Goal: Information Seeking & Learning: Learn about a topic

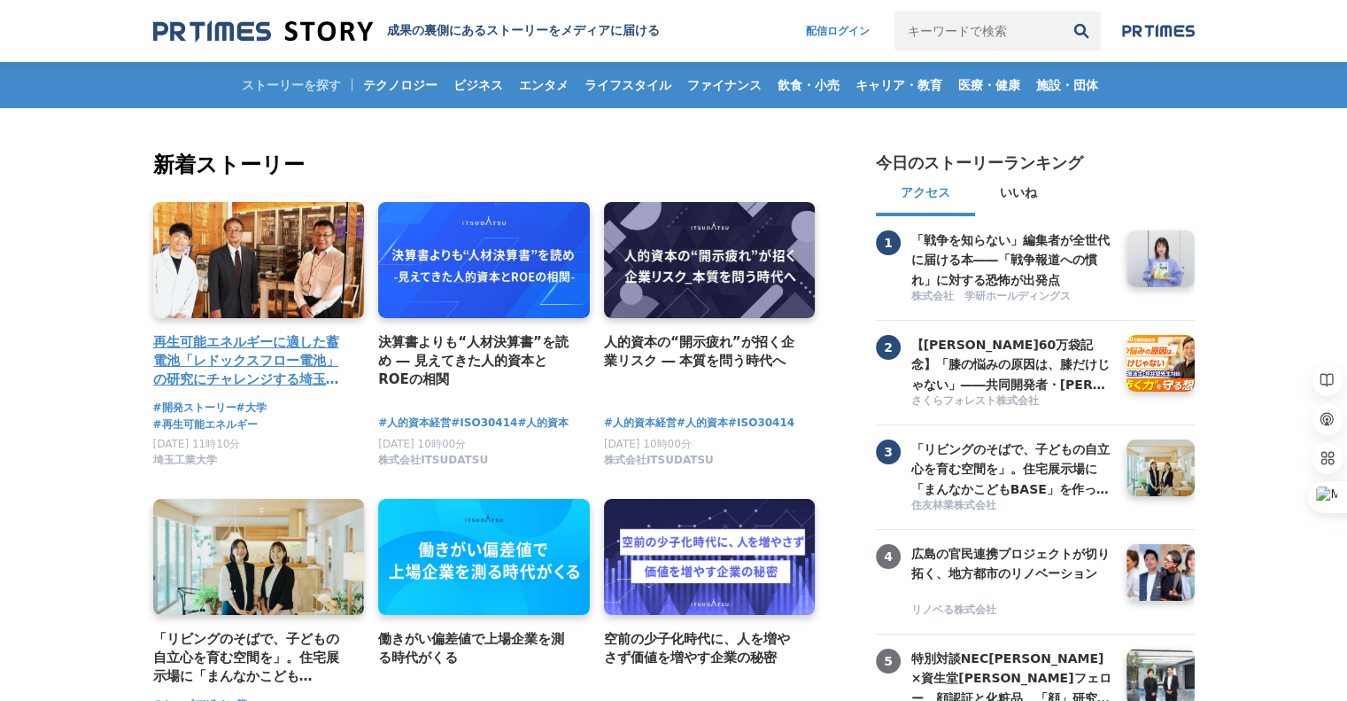
click at [221, 354] on h4 "再生可能エネルギーに適した蓄電池「レドックスフロー電池」の研究にチャレンジする埼玉工業大学" at bounding box center [252, 361] width 198 height 58
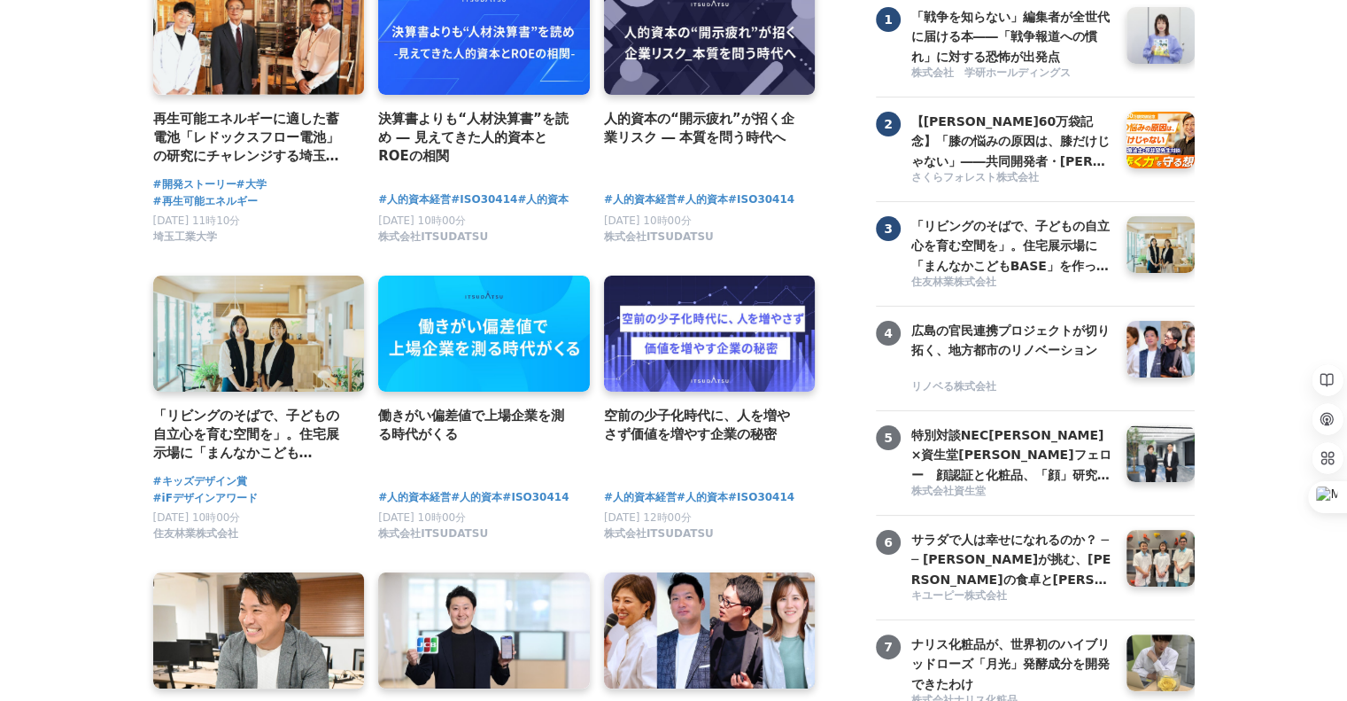
scroll to position [178, 0]
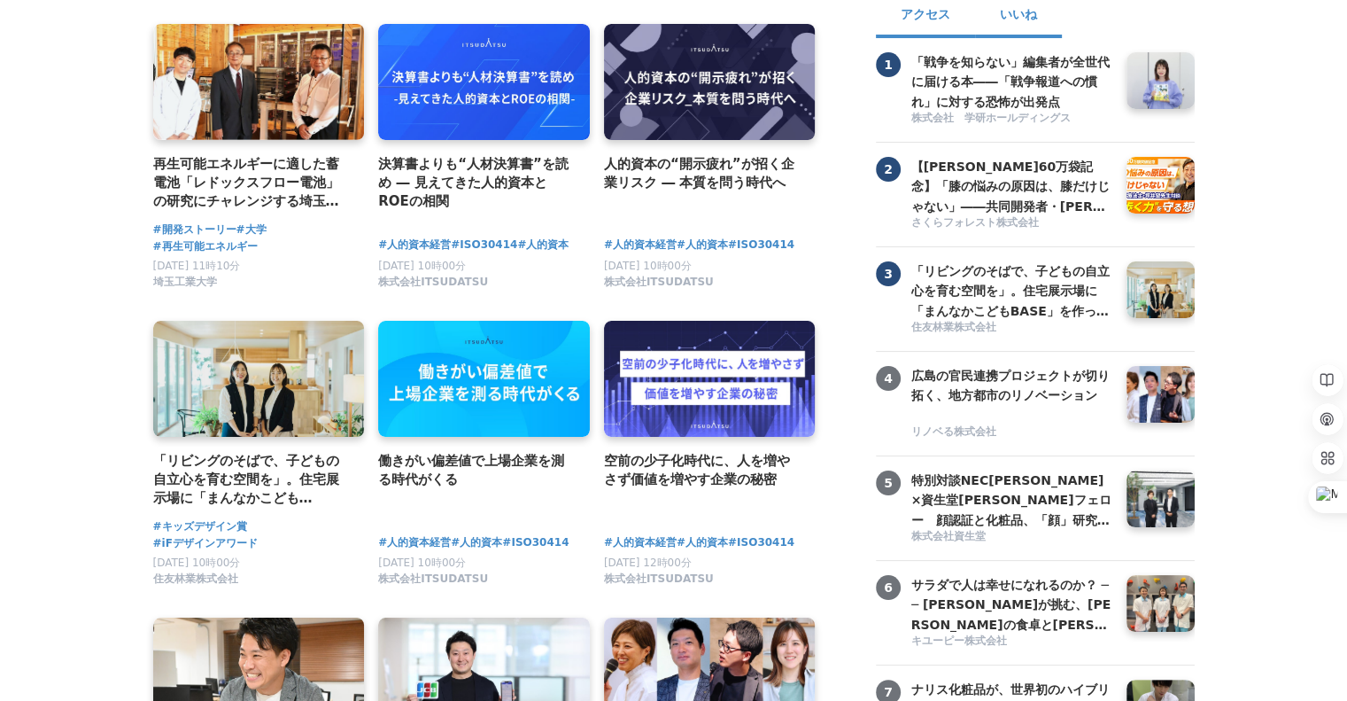
click at [1025, 13] on button "いいね" at bounding box center [1018, 17] width 87 height 43
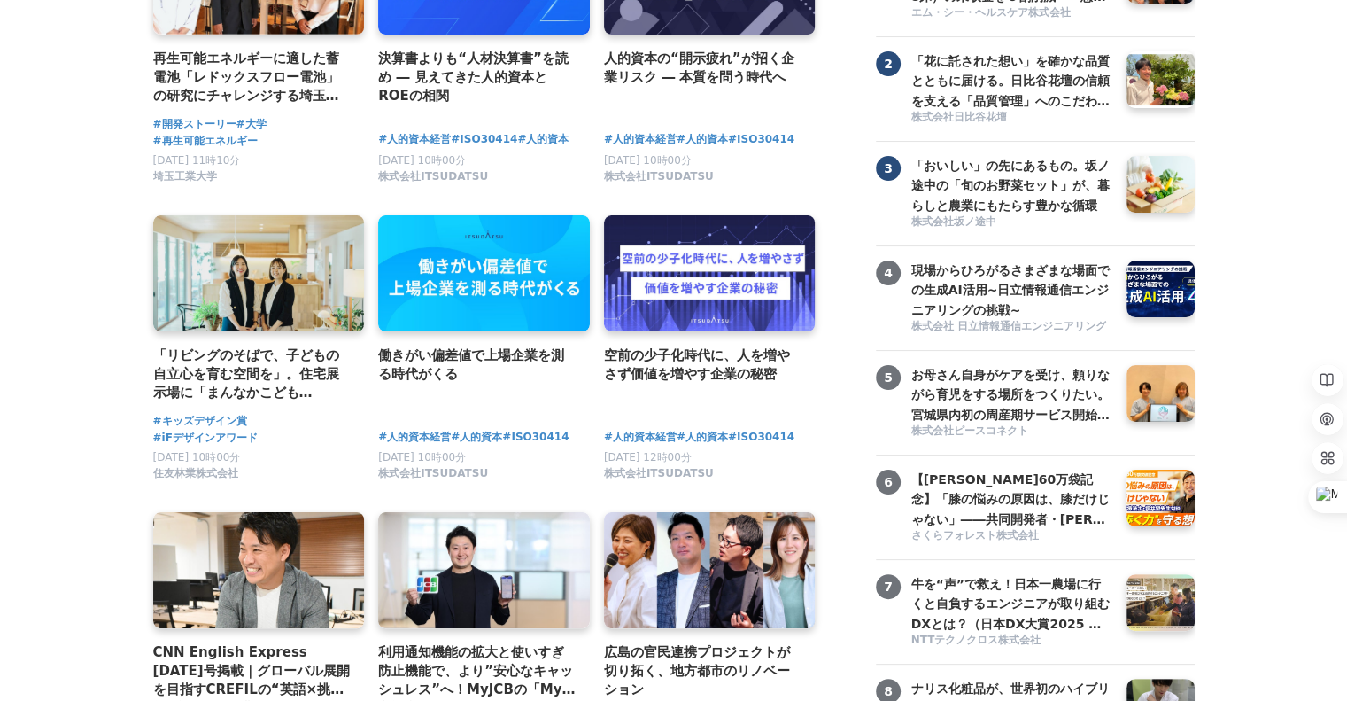
scroll to position [0, 0]
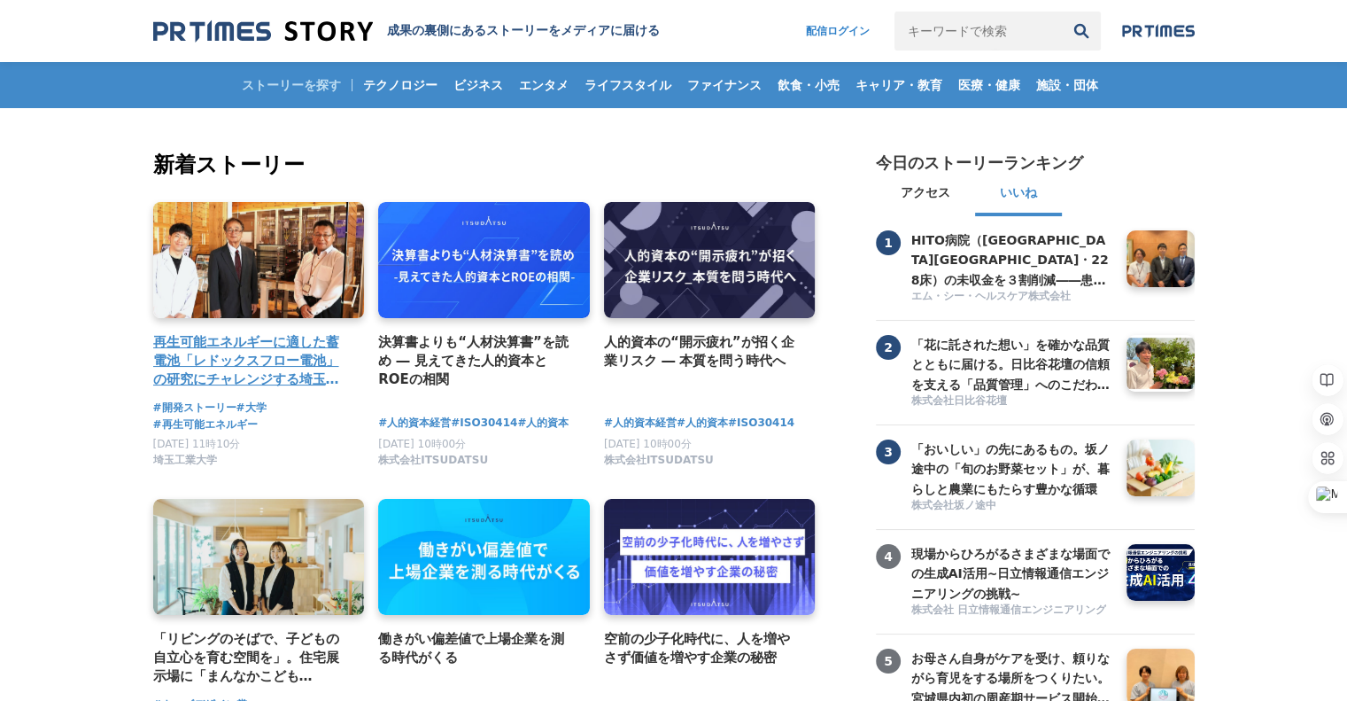
click at [198, 357] on h4 "再生可能エネルギーに適した蓄電池「レドックスフロー電池」の研究にチャレンジする埼玉工業大学" at bounding box center [252, 361] width 198 height 58
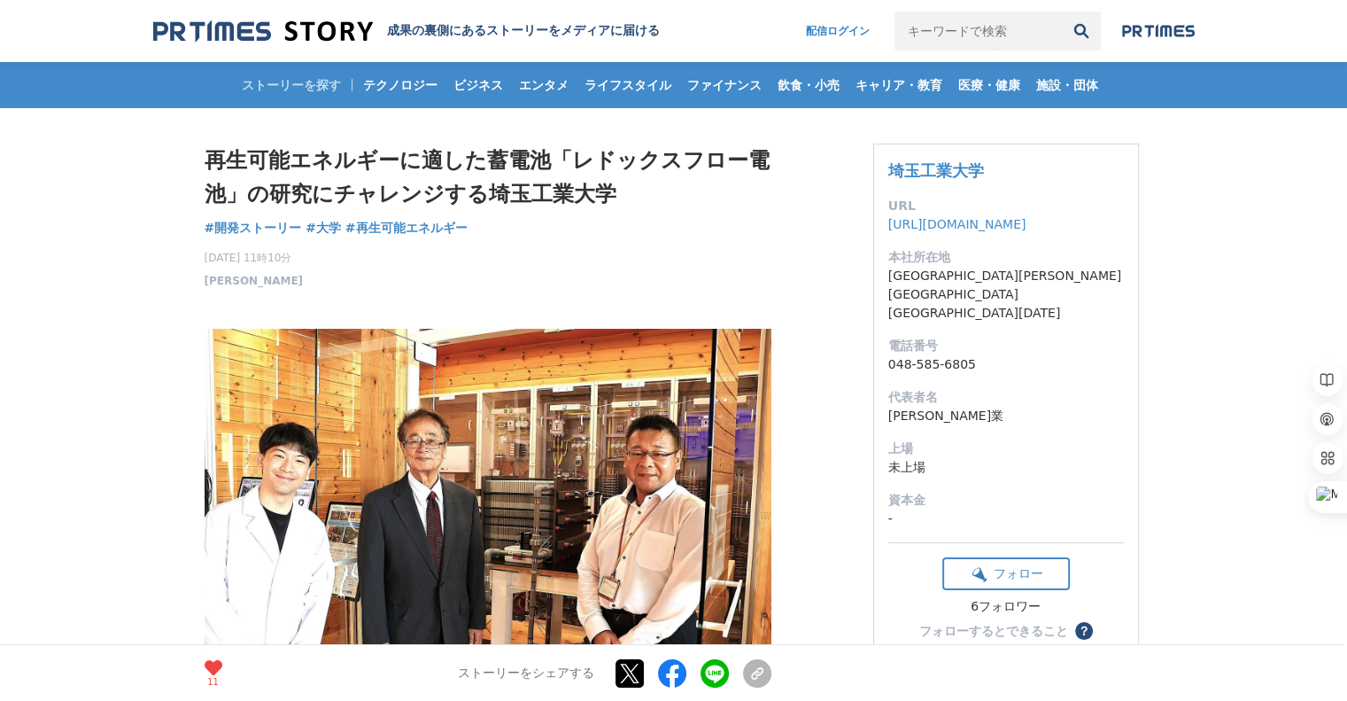
click at [184, 35] on img at bounding box center [263, 31] width 220 height 24
